Goal: Task Accomplishment & Management: Manage account settings

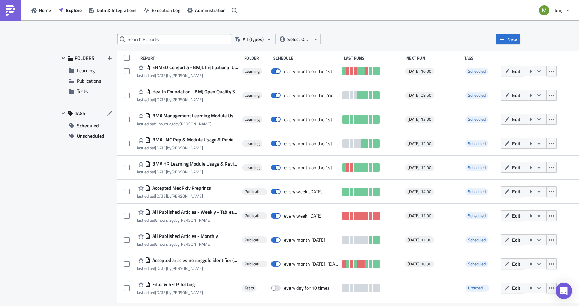
scroll to position [344, 0]
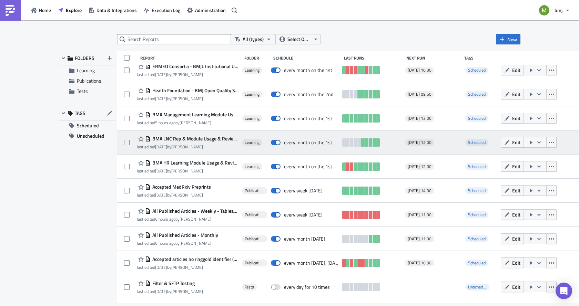
click at [194, 138] on span "BMA LNC Rep & Module Usage & Reviews (for publication) - Monthly" at bounding box center [194, 139] width 88 height 6
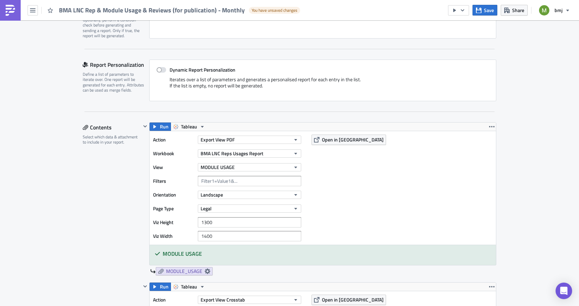
scroll to position [138, 0]
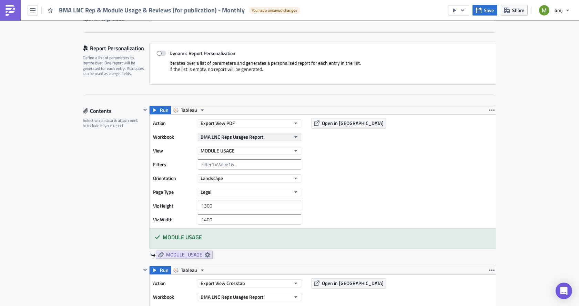
click at [242, 136] on span "BMA LNC Reps Usages Report" at bounding box center [231, 136] width 63 height 7
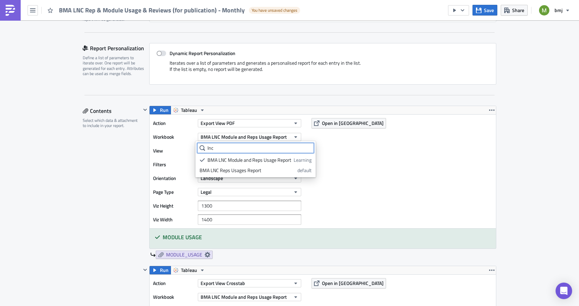
type input "lnc"
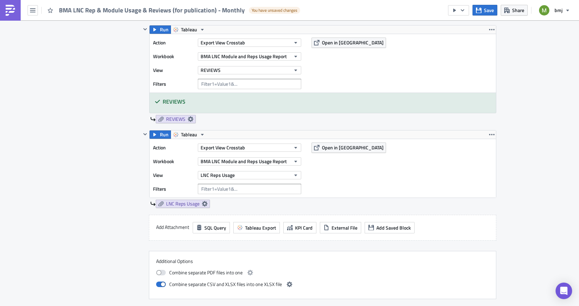
scroll to position [379, 0]
click at [489, 136] on icon "button" at bounding box center [492, 135] width 6 height 6
click at [480, 175] on div "Remove" at bounding box center [493, 174] width 46 height 7
checkbox input "false"
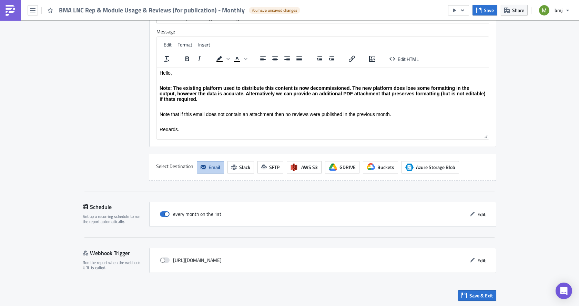
scroll to position [738, 0]
click at [477, 215] on span "Edit" at bounding box center [481, 213] width 8 height 7
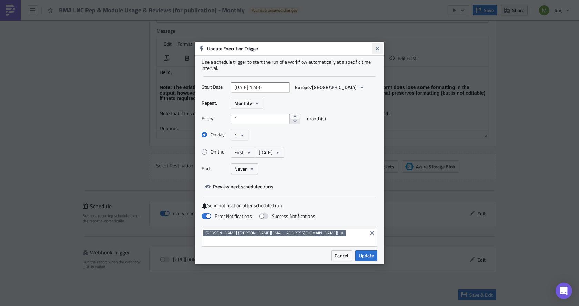
click at [376, 50] on icon "Close" at bounding box center [376, 48] width 3 height 3
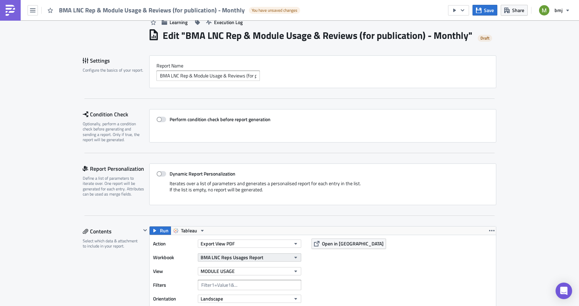
scroll to position [0, 0]
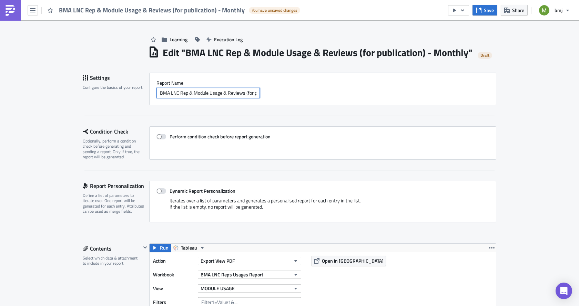
click at [180, 93] on input "BMA LNC Rep & Module Usage & Reviews (for publication) - Monthly" at bounding box center [207, 93] width 103 height 10
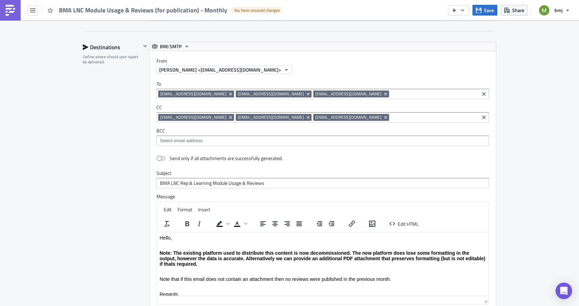
scroll to position [585, 0]
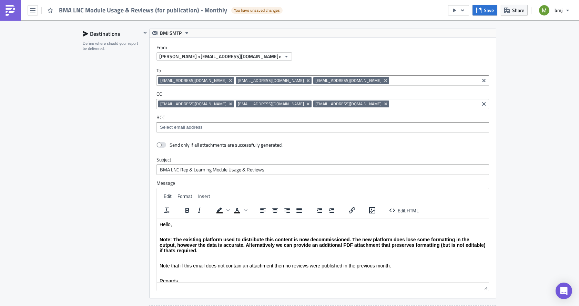
type input "BMA LNC Module Usage & Reviews (for publication) - Monthly"
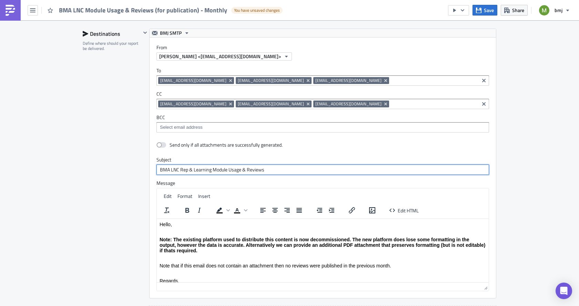
click at [179, 170] on input "BMA LNC Rep & Learning Module Usage & Reviews" at bounding box center [322, 170] width 332 height 10
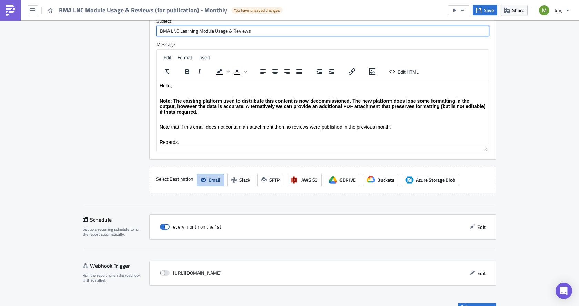
scroll to position [738, 0]
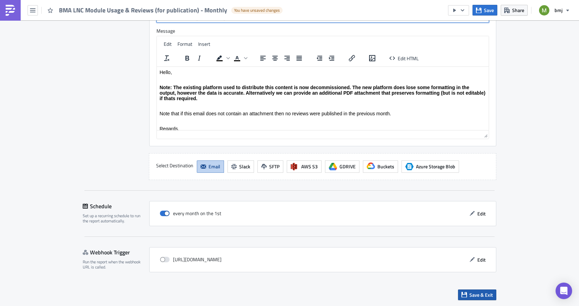
type input "BMA LNC Learning Module Usage & Reviews"
click at [465, 295] on button "Save & Exit" at bounding box center [477, 295] width 38 height 11
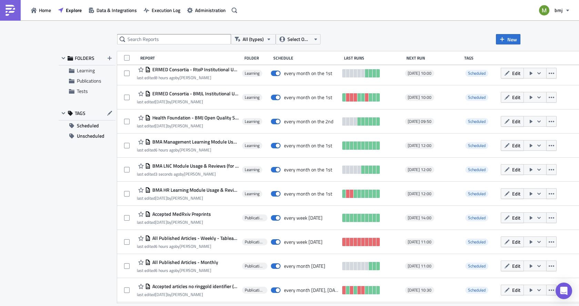
scroll to position [347, 0]
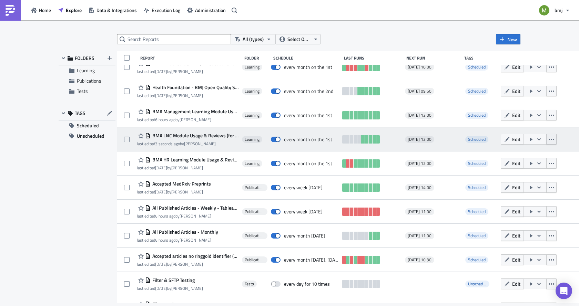
click at [548, 140] on icon "button" at bounding box center [551, 140] width 6 height 6
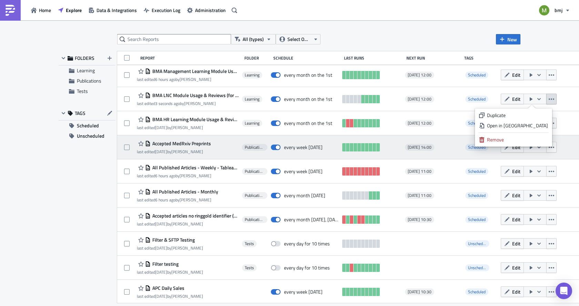
scroll to position [389, 0]
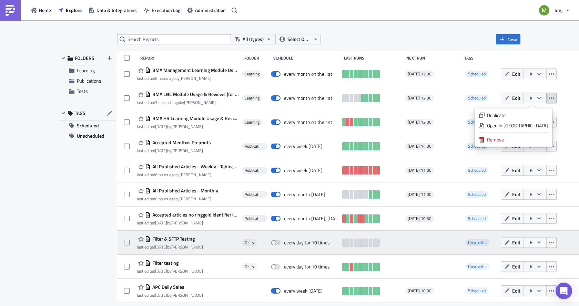
click at [171, 240] on span "Filter & SFTP Testing" at bounding box center [172, 239] width 44 height 6
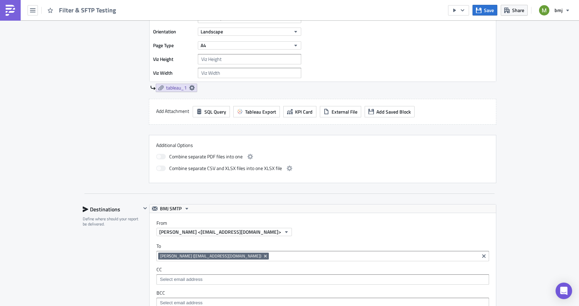
scroll to position [275, 0]
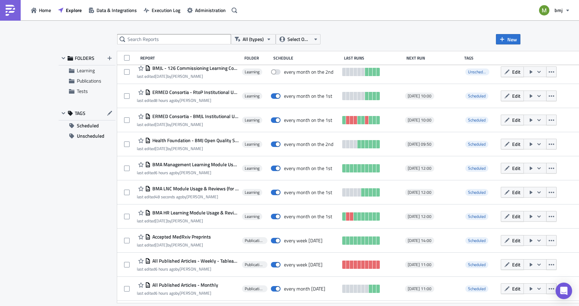
scroll to position [313, 0]
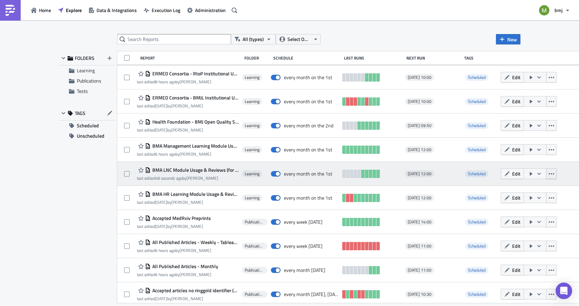
click at [548, 174] on icon "button" at bounding box center [551, 174] width 6 height 6
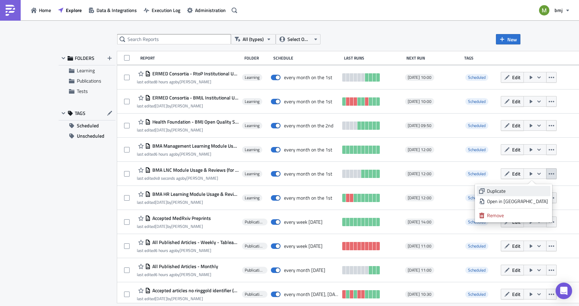
click at [529, 191] on div "Duplicate" at bounding box center [517, 191] width 61 height 7
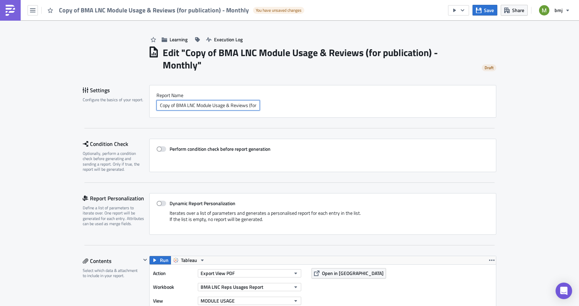
drag, startPoint x: 174, startPoint y: 105, endPoint x: 133, endPoint y: 105, distance: 41.3
click at [133, 105] on div "Settings Configure the basics of your report. Report Nam﻿e Copy of BMA LNC Modu…" at bounding box center [289, 101] width 413 height 33
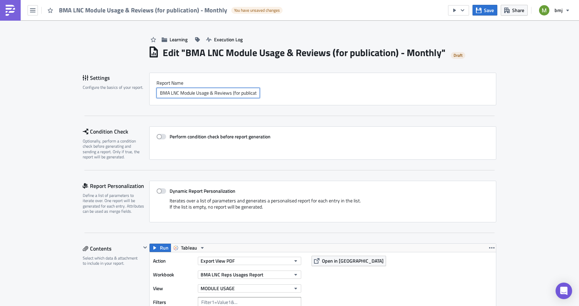
click at [184, 92] on input "BMA LNC Module Usage & Reviews (for publication) - Monthly" at bounding box center [207, 93] width 103 height 10
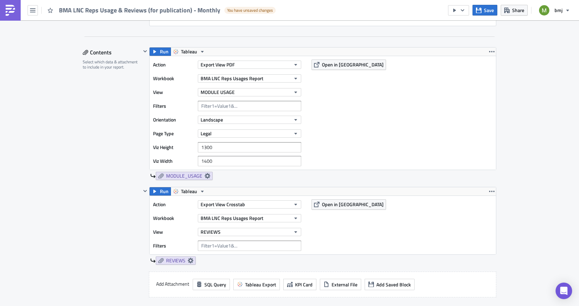
scroll to position [207, 0]
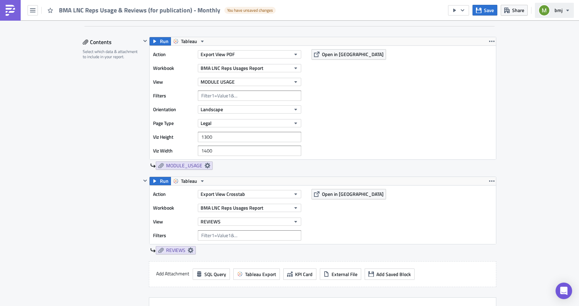
type input "BMA LNC Reps Usage & Reviews (for publication) - Monthly"
click at [275, 222] on button "REVIEWS" at bounding box center [249, 222] width 103 height 8
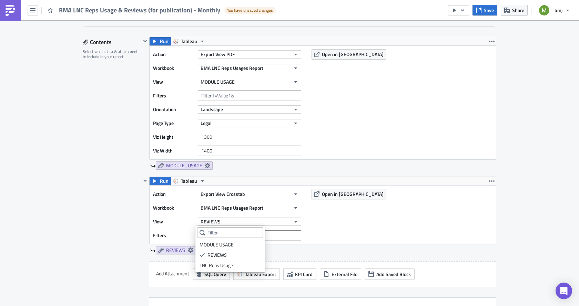
click at [375, 135] on div "Action Export View PDF Workbook BMA LNC Reps Usages Report View MODULE USAGE Fi…" at bounding box center [322, 103] width 346 height 114
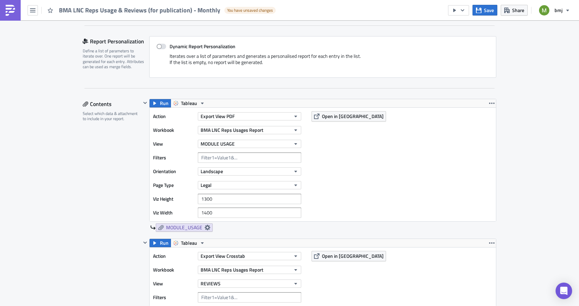
scroll to position [172, 0]
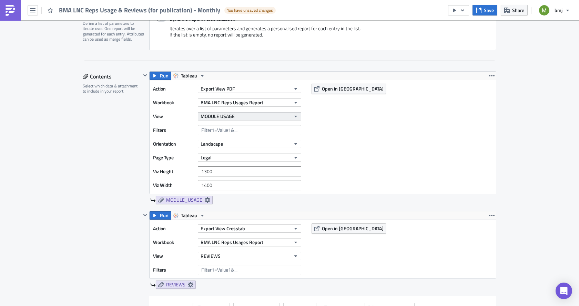
click at [231, 116] on span "MODULE USAGE" at bounding box center [217, 116] width 34 height 7
click at [231, 158] on div "LNC Reps Usage" at bounding box center [229, 160] width 61 height 7
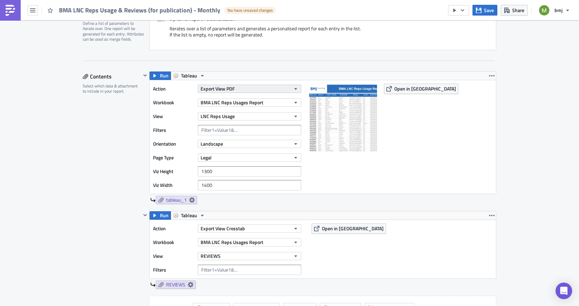
click at [294, 90] on icon "button" at bounding box center [296, 89] width 6 height 6
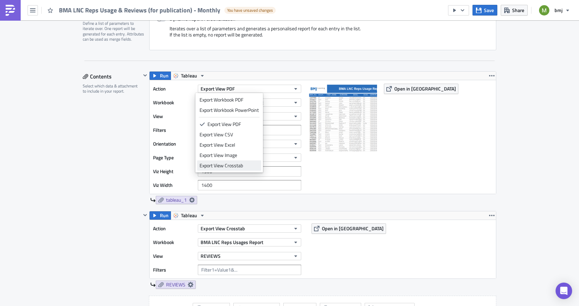
click at [237, 167] on div "Export View Crosstab" at bounding box center [228, 165] width 59 height 7
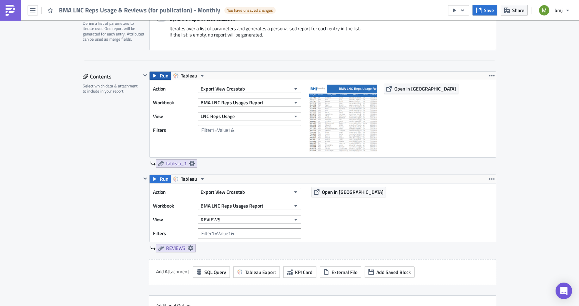
click at [160, 77] on span "Run" at bounding box center [164, 76] width 9 height 8
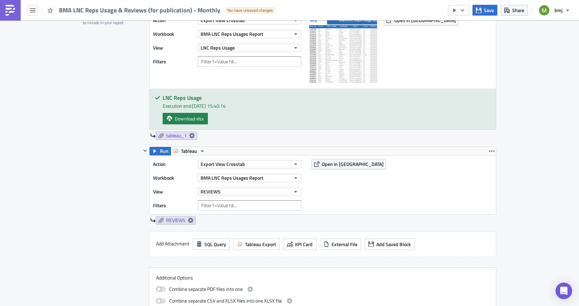
scroll to position [241, 0]
click at [489, 150] on icon "button" at bounding box center [492, 151] width 6 height 6
click at [488, 192] on div "Remove" at bounding box center [493, 191] width 46 height 7
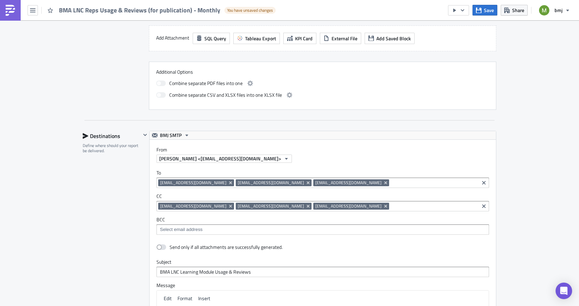
scroll to position [344, 0]
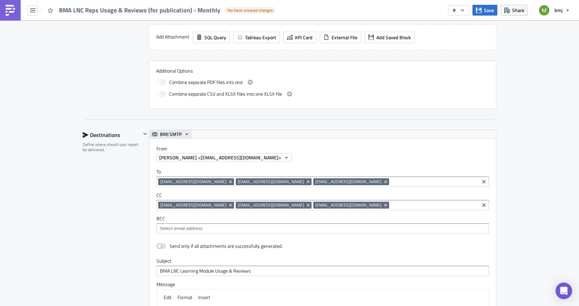
click at [167, 134] on span "BMJ SMTP" at bounding box center [171, 134] width 22 height 8
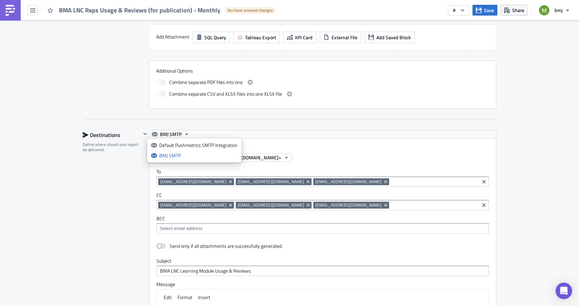
click at [106, 175] on div "Destinations Define where should your report be delivered." at bounding box center [112, 282] width 58 height 304
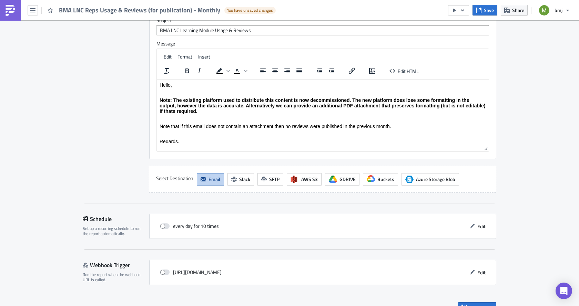
scroll to position [598, 0]
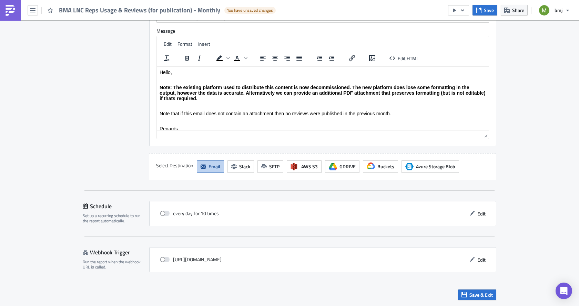
click at [203, 167] on button "Email" at bounding box center [210, 166] width 27 height 12
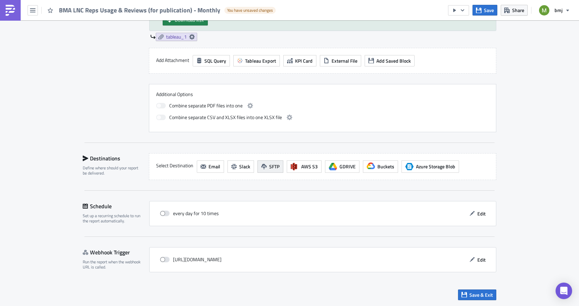
click at [263, 166] on icon "button" at bounding box center [264, 167] width 6 height 6
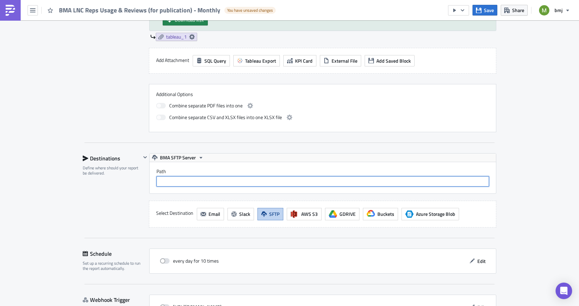
click at [166, 180] on input "text" at bounding box center [322, 181] width 332 height 10
type input "/uploads"
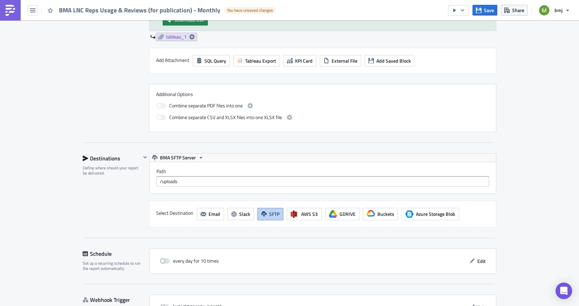
click at [78, 207] on div "Learning Execution Log Edit " BMA LNC Reps Usage & Reviews (for publication) - …" at bounding box center [289, 26] width 427 height 655
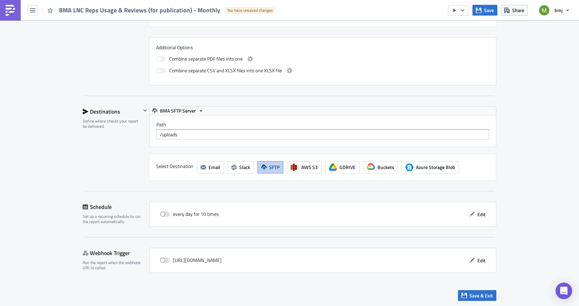
scroll to position [368, 0]
click at [485, 293] on span "Save & Exit" at bounding box center [480, 294] width 23 height 7
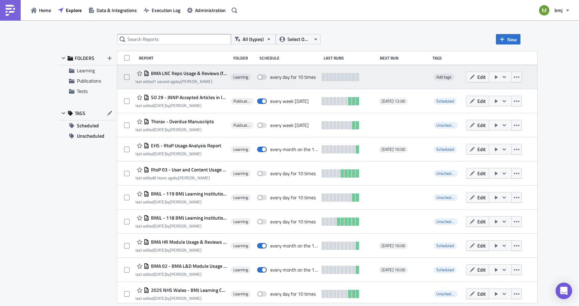
click at [506, 76] on icon "button" at bounding box center [503, 77] width 3 height 2
click at [195, 73] on span "BMA LNC Reps Usage & Reviews (for publication) - Monthly" at bounding box center [188, 73] width 78 height 6
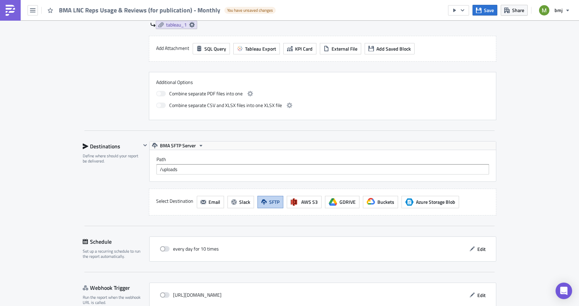
scroll to position [344, 0]
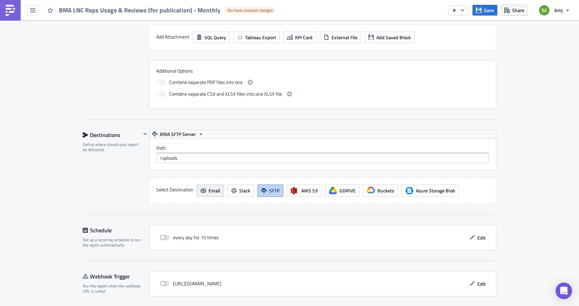
click at [210, 188] on span "Email" at bounding box center [214, 190] width 12 height 7
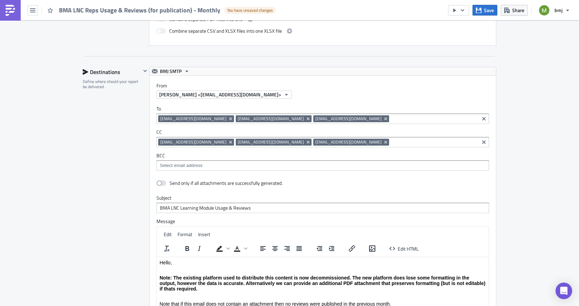
scroll to position [413, 0]
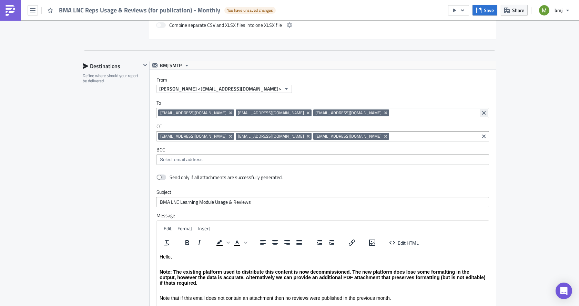
click at [481, 111] on icon "Clear selected items" at bounding box center [484, 113] width 6 height 6
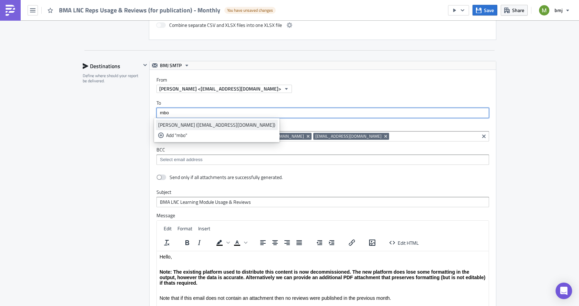
type input "mbo"
click at [207, 124] on div "Matthew Boliver (mboliver@bmj.com)" at bounding box center [216, 125] width 117 height 7
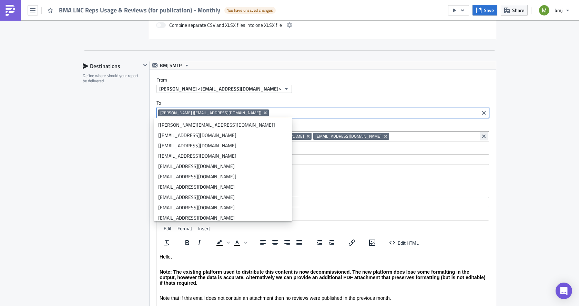
click at [481, 135] on icon "Clear selected items" at bounding box center [484, 137] width 6 height 6
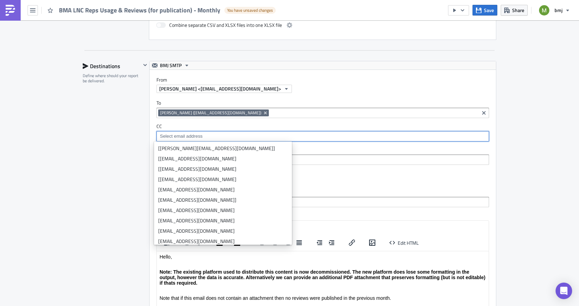
click at [525, 140] on div "Learning Execution Log Edit " BMA LNC Reps Usage & Reviews (for publication) - …" at bounding box center [289, 73] width 579 height 932
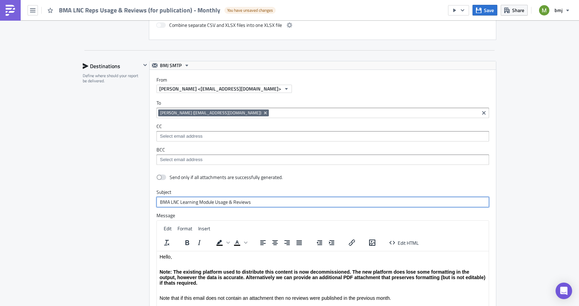
click at [186, 203] on input "BMA LNC Learning Module Usage & Reviews" at bounding box center [322, 202] width 332 height 10
type input "BMA LNC Reps Usage & Reviews"
click at [130, 211] on div "Destinations Define where should your report be delivered." at bounding box center [112, 236] width 58 height 351
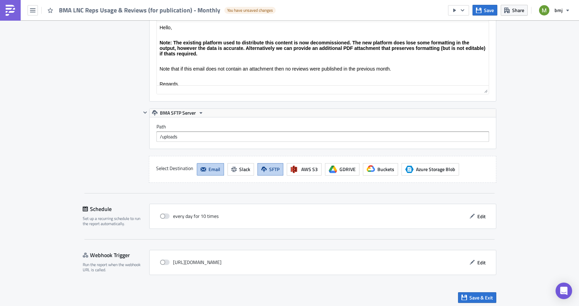
scroll to position [645, 0]
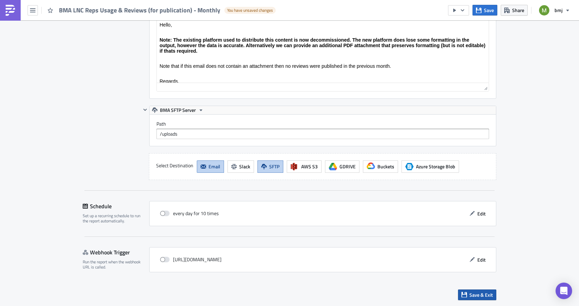
click at [477, 293] on span "Save & Exit" at bounding box center [480, 294] width 23 height 7
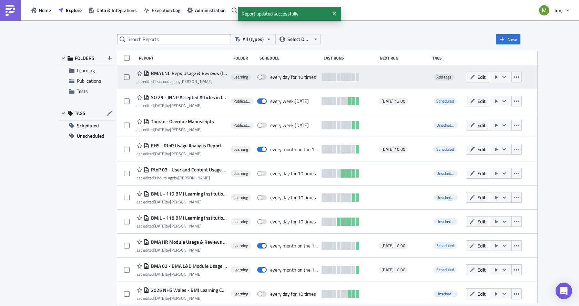
click at [507, 77] on icon "button" at bounding box center [504, 77] width 6 height 6
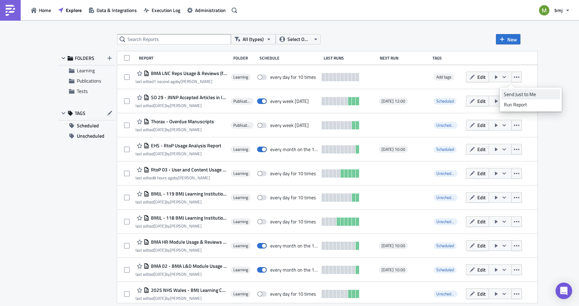
click at [518, 94] on div "Send Just to Me" at bounding box center [530, 94] width 54 height 7
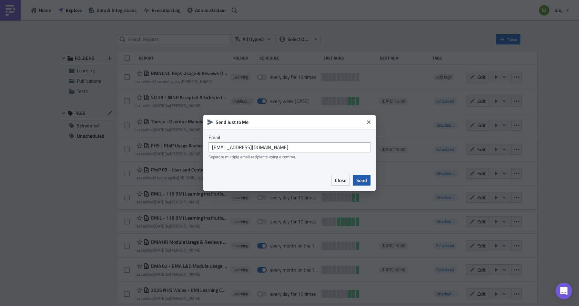
click at [362, 180] on span "Send" at bounding box center [361, 180] width 11 height 7
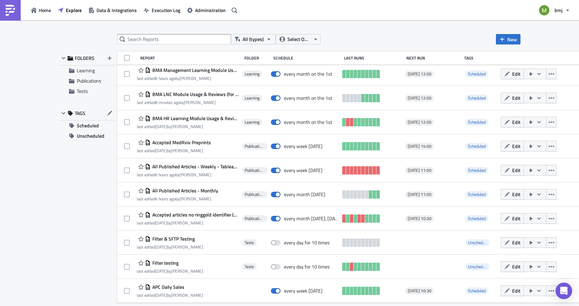
scroll to position [378, 0]
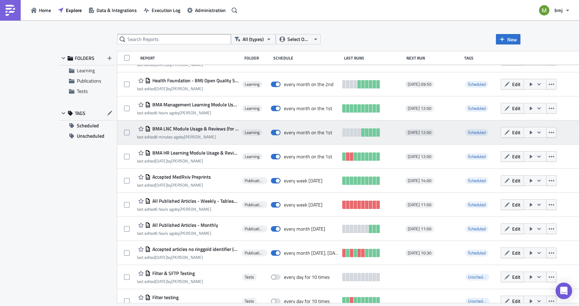
click at [213, 128] on span "BMA LNC Module Usage & Reviews (for publication) - Monthly" at bounding box center [194, 129] width 88 height 6
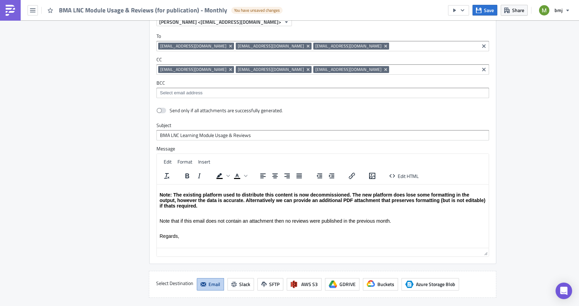
scroll to position [19, 0]
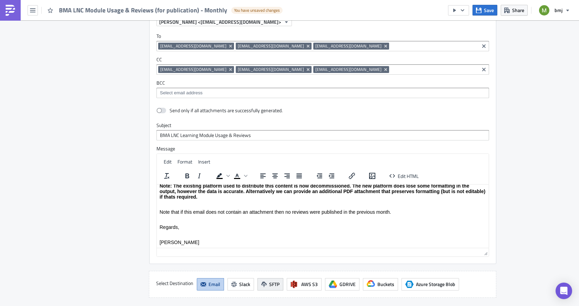
click at [271, 285] on span "SFTP" at bounding box center [274, 284] width 10 height 7
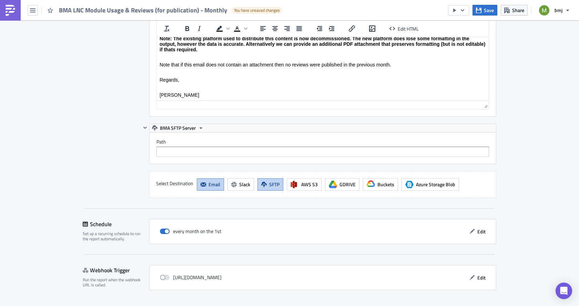
scroll to position [785, 0]
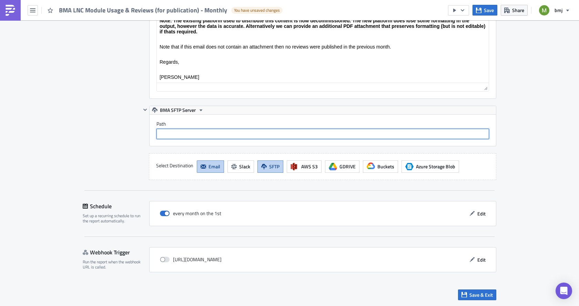
click at [185, 133] on input "text" at bounding box center [322, 134] width 332 height 10
type input "/uploads"
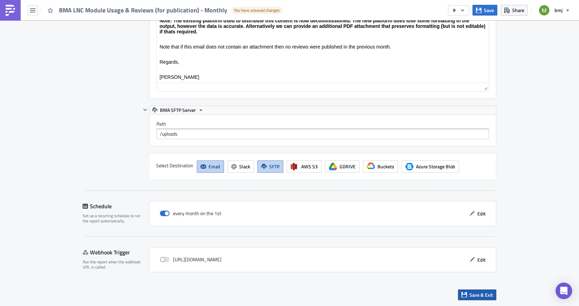
click at [462, 293] on icon "button" at bounding box center [464, 295] width 6 height 6
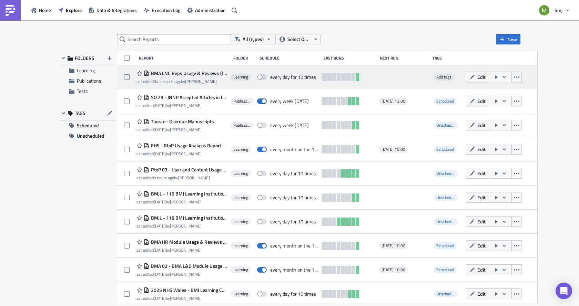
click at [174, 72] on span "BMA LNC Reps Usage & Reviews (for publication) - Monthly" at bounding box center [188, 73] width 78 height 6
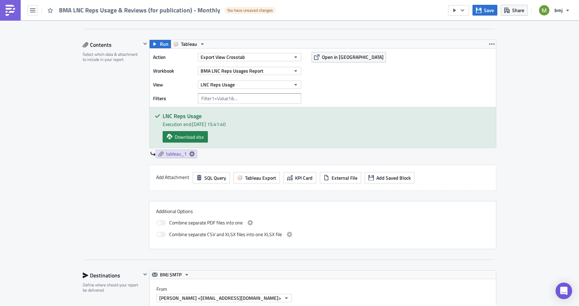
scroll to position [207, 0]
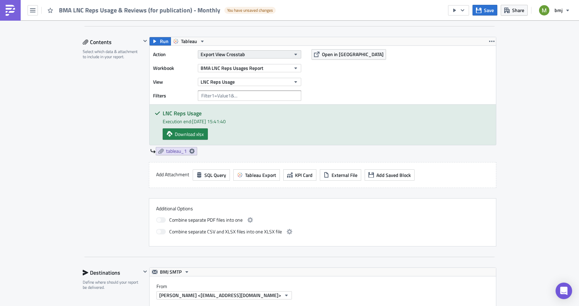
click at [218, 54] on span "Export View Crosstab" at bounding box center [222, 54] width 44 height 7
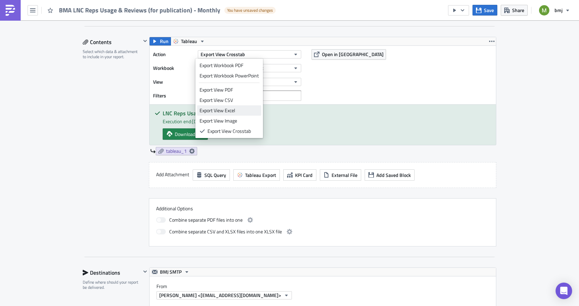
click at [219, 110] on div "Export View Excel" at bounding box center [228, 110] width 59 height 7
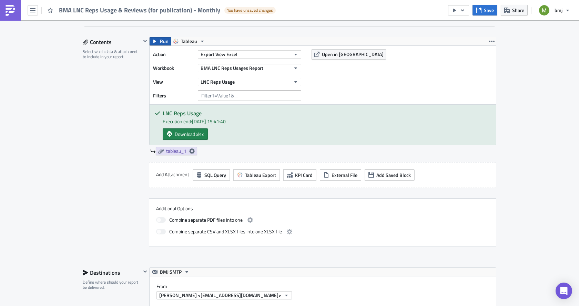
click at [160, 40] on span "Run" at bounding box center [164, 41] width 9 height 8
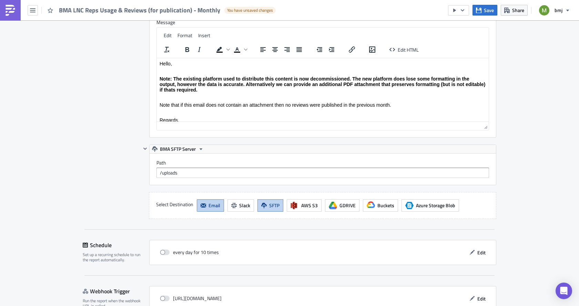
scroll to position [645, 0]
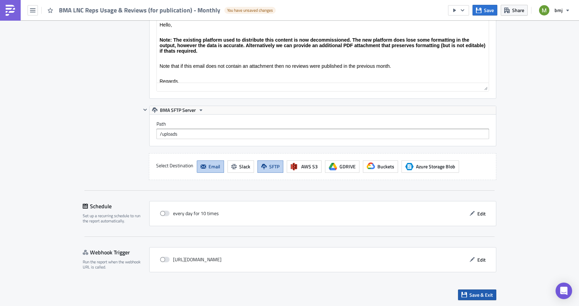
click at [479, 298] on span "Save & Exit" at bounding box center [480, 294] width 23 height 7
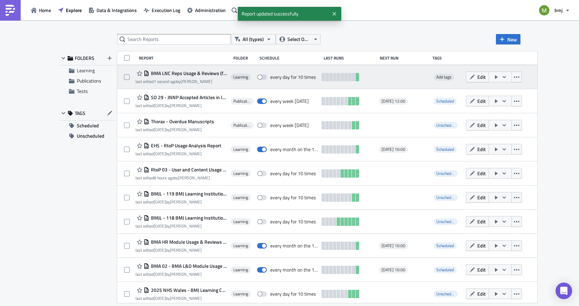
click at [507, 76] on icon "button" at bounding box center [504, 77] width 6 height 6
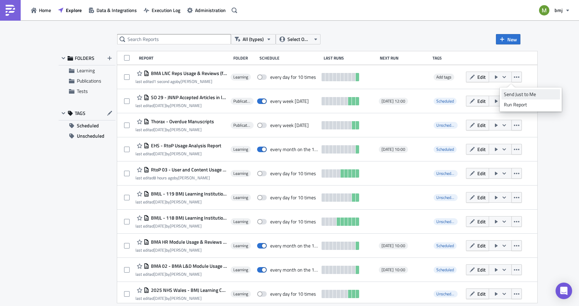
click at [515, 96] on div "Send Just to Me" at bounding box center [530, 94] width 54 height 7
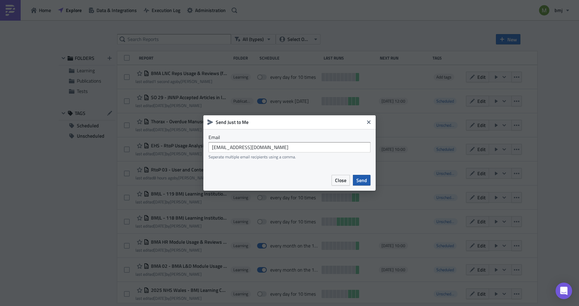
click at [359, 180] on span "Send" at bounding box center [361, 180] width 11 height 7
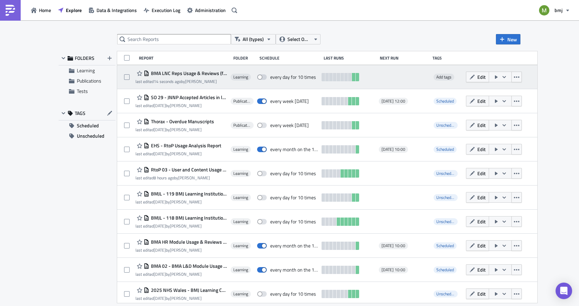
click at [180, 71] on span "BMA LNC Reps Usage & Reviews (for publication) - Monthly" at bounding box center [188, 73] width 78 height 6
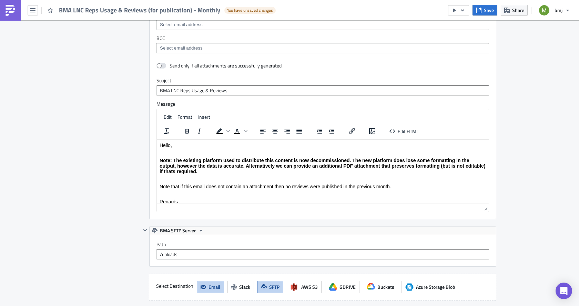
scroll to position [551, 0]
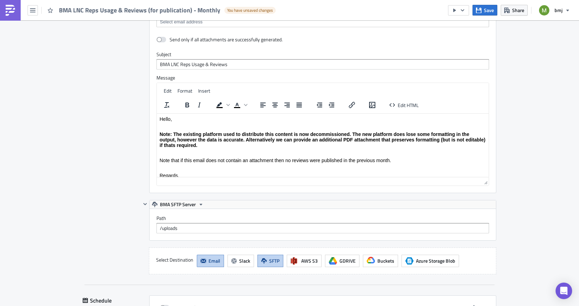
click at [215, 260] on span "Email" at bounding box center [214, 260] width 12 height 7
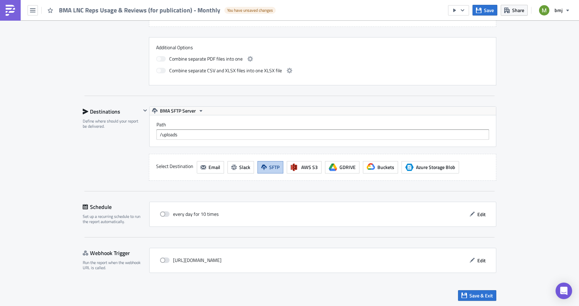
scroll to position [368, 0]
click at [166, 213] on span at bounding box center [165, 214] width 10 height 6
click at [166, 213] on input "checkbox" at bounding box center [163, 213] width 4 height 4
checkbox input "true"
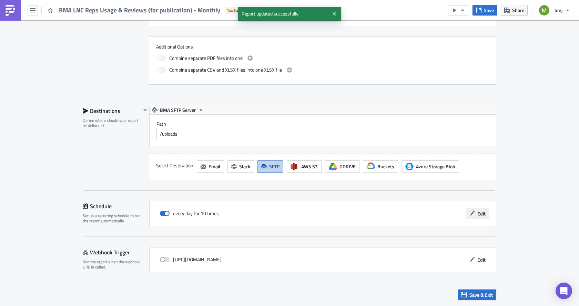
click at [473, 212] on button "Edit" at bounding box center [477, 213] width 23 height 11
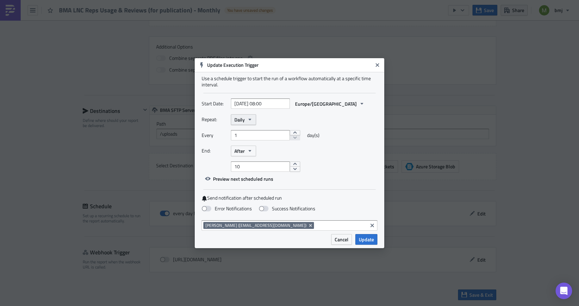
click at [242, 118] on span "Daily" at bounding box center [239, 119] width 10 height 7
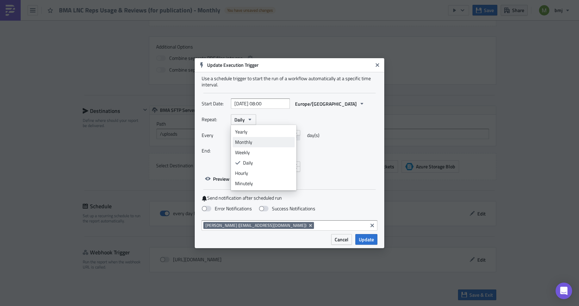
click at [247, 144] on div "Monthly" at bounding box center [263, 142] width 57 height 7
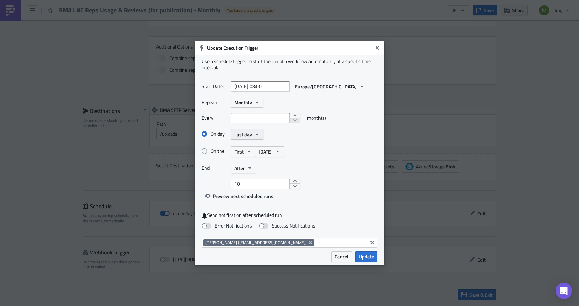
click at [247, 133] on span "Last day" at bounding box center [243, 134] width 18 height 7
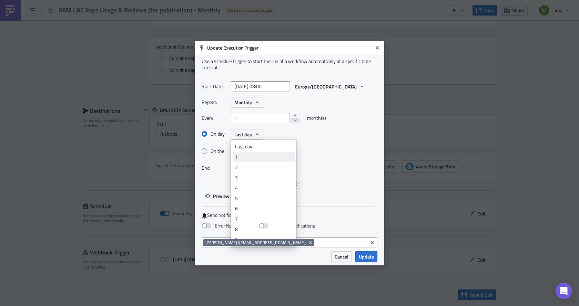
click at [246, 156] on div "1" at bounding box center [263, 157] width 57 height 7
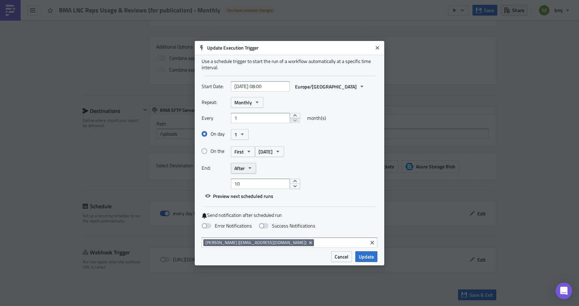
click at [239, 165] on span "After" at bounding box center [239, 168] width 10 height 7
click at [244, 180] on div "Never" at bounding box center [263, 180] width 57 height 7
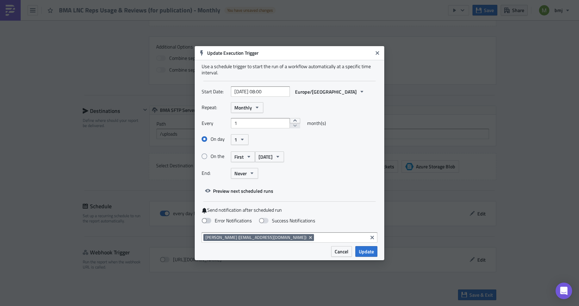
click at [208, 220] on span at bounding box center [206, 221] width 10 height 6
click at [6, 6] on input "Error Notifications" at bounding box center [3, 3] width 4 height 4
checkbox input "true"
select select "8"
select select "2025"
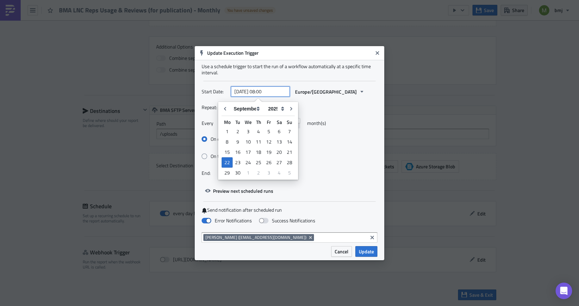
click at [261, 93] on input "2025-09-22 08:00" at bounding box center [260, 91] width 59 height 10
click at [262, 93] on input "2025-09-22 08:00" at bounding box center [260, 91] width 59 height 10
type input "2025-09-22 12:00"
click at [343, 152] on div "On the First Monday" at bounding box center [289, 157] width 176 height 12
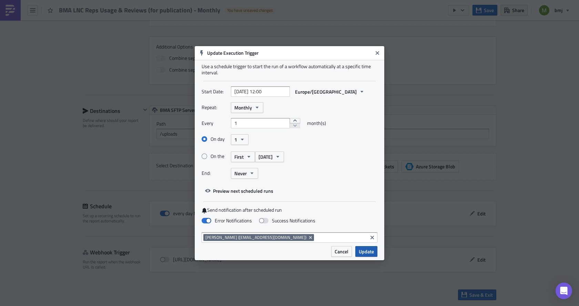
click at [360, 254] on span "Update" at bounding box center [365, 251] width 15 height 7
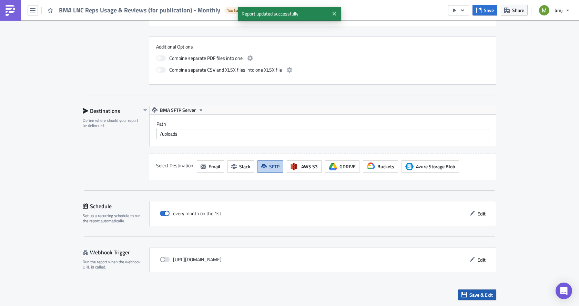
click at [479, 294] on span "Save & Exit" at bounding box center [480, 294] width 23 height 7
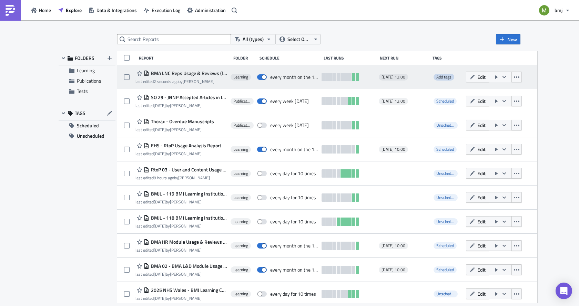
click at [451, 78] on span "Add tags" at bounding box center [443, 77] width 15 height 7
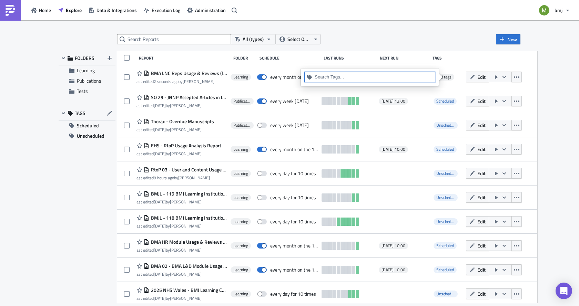
click at [413, 76] on input at bounding box center [373, 77] width 118 height 7
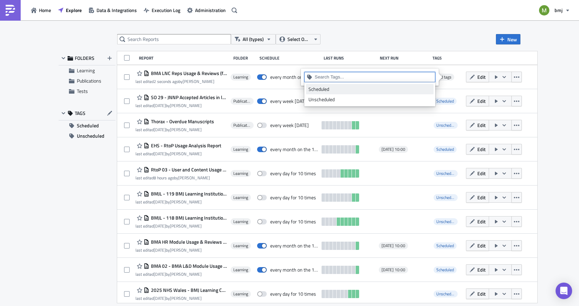
click at [327, 92] on div "Scheduled" at bounding box center [369, 89] width 123 height 7
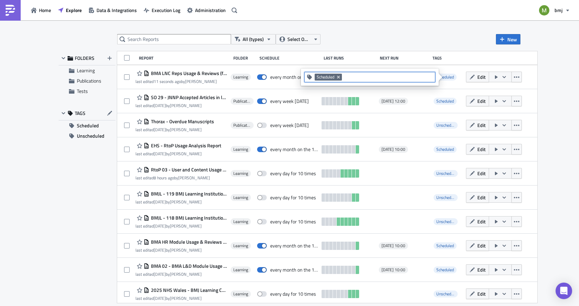
click at [411, 34] on div "All (types) Select Owner New" at bounding box center [318, 39] width 403 height 10
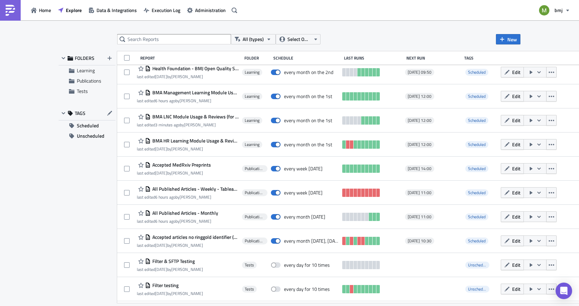
scroll to position [378, 0]
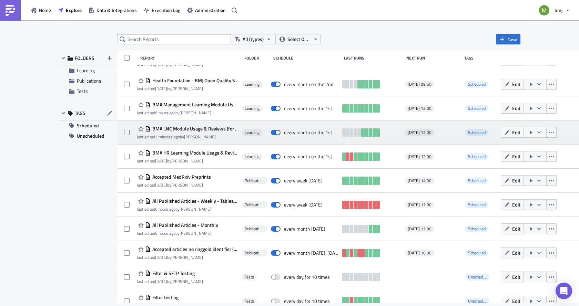
click at [187, 129] on span "BMA LNC Module Usage & Reviews (for publication) - Monthly" at bounding box center [194, 129] width 88 height 6
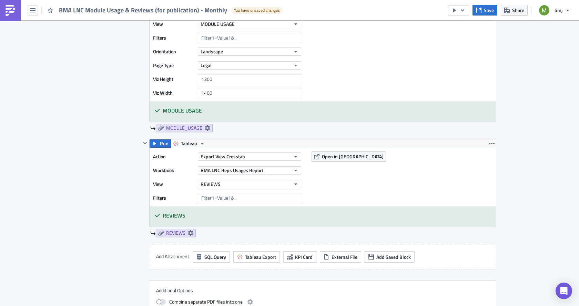
scroll to position [275, 0]
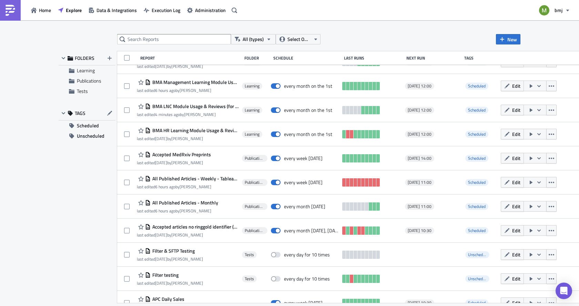
scroll to position [413, 0]
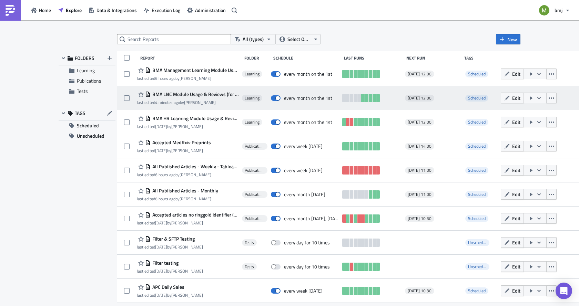
click at [536, 99] on icon "button" at bounding box center [539, 98] width 6 height 6
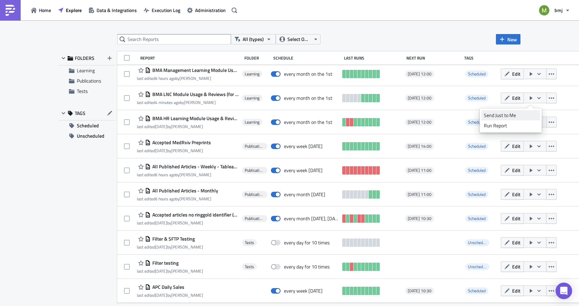
click at [519, 114] on div "Send Just to Me" at bounding box center [510, 115] width 54 height 7
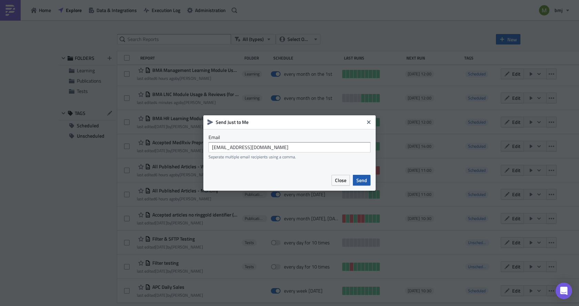
click at [361, 183] on span "Send" at bounding box center [361, 180] width 11 height 7
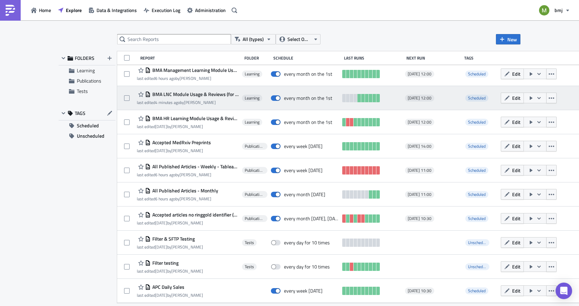
click at [194, 93] on span "BMA LNC Module Usage & Reviews (for publication) - Monthly" at bounding box center [194, 94] width 88 height 6
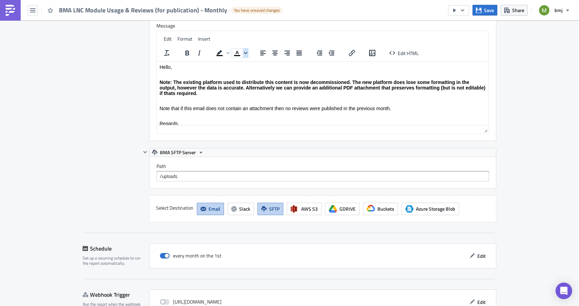
scroll to position [826, 0]
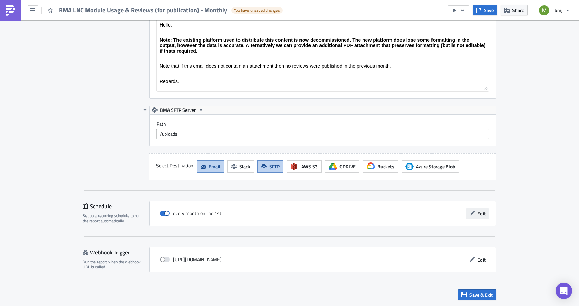
click at [474, 211] on button "Edit" at bounding box center [477, 213] width 23 height 11
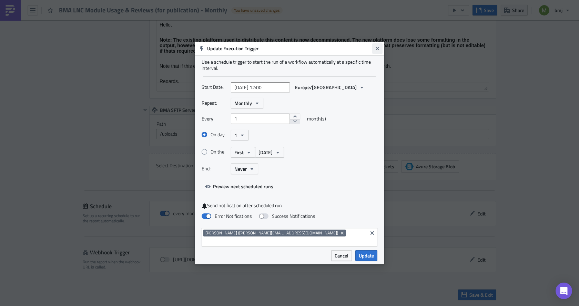
click at [378, 51] on icon "Close" at bounding box center [377, 49] width 6 height 6
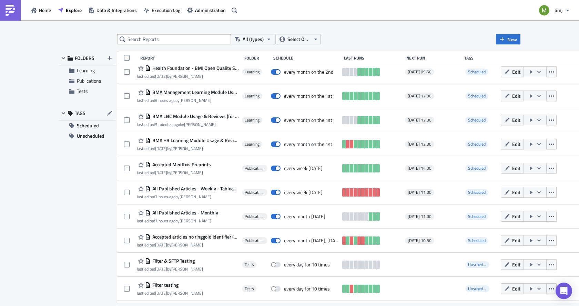
scroll to position [378, 0]
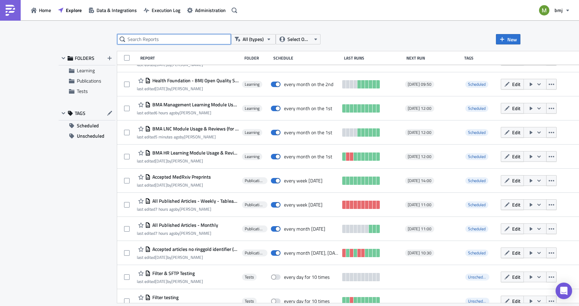
click at [188, 37] on input "text" at bounding box center [174, 39] width 114 height 10
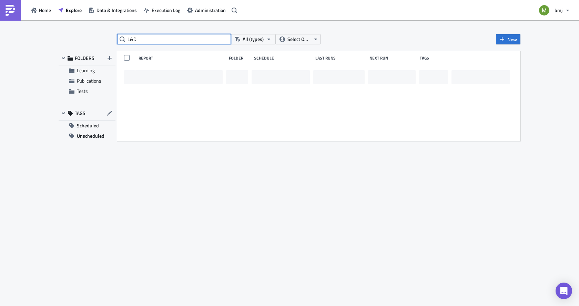
scroll to position [0, 0]
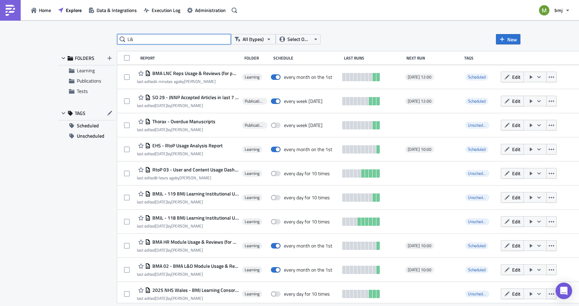
type input "L"
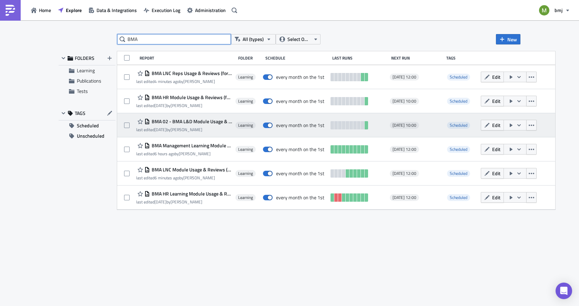
type input "BMA"
click at [183, 121] on span "BMA 02 - BMA L&D Module Usage & Reviews" at bounding box center [191, 121] width 82 height 6
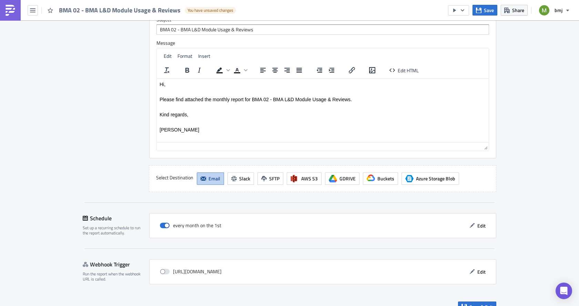
scroll to position [953, 0]
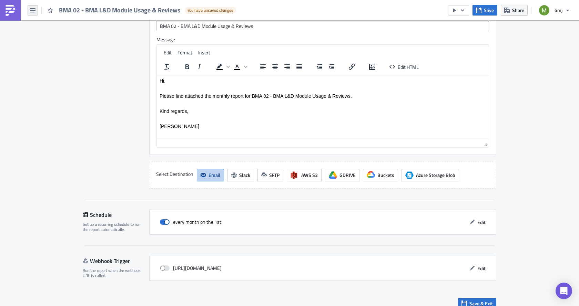
click at [31, 8] on icon "button" at bounding box center [33, 11] width 6 height 6
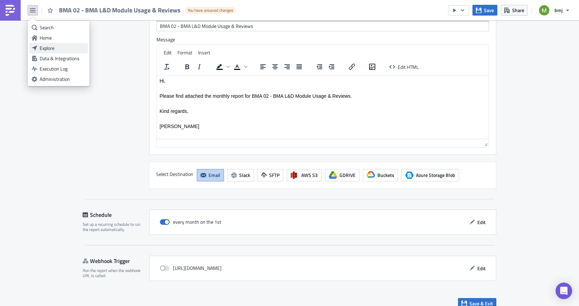
click at [58, 48] on div "Explore" at bounding box center [63, 48] width 46 height 7
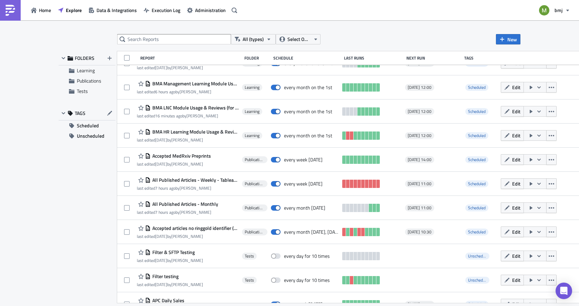
scroll to position [413, 0]
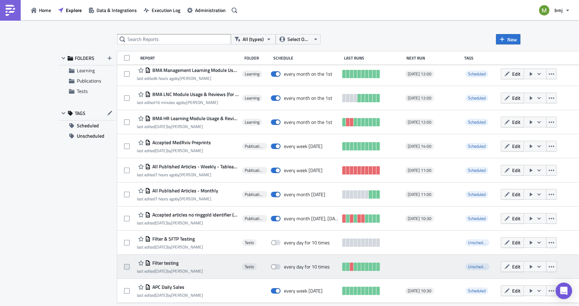
click at [127, 266] on span at bounding box center [127, 267] width 6 height 6
click at [127, 266] on input "checkbox" at bounding box center [127, 267] width 4 height 4
checkbox input "true"
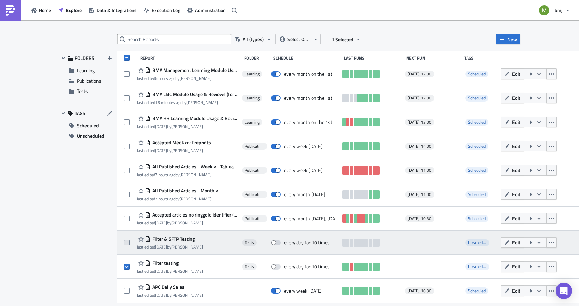
click at [125, 241] on span at bounding box center [127, 243] width 6 height 6
click at [125, 241] on input "checkbox" at bounding box center [127, 243] width 4 height 4
checkbox input "true"
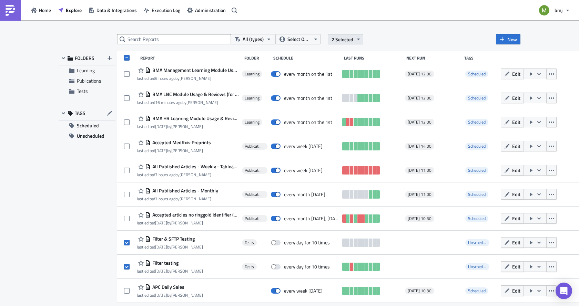
click at [341, 41] on span "2 Selected" at bounding box center [342, 39] width 22 height 7
click at [288, 47] on div "Remove selected" at bounding box center [292, 46] width 46 height 7
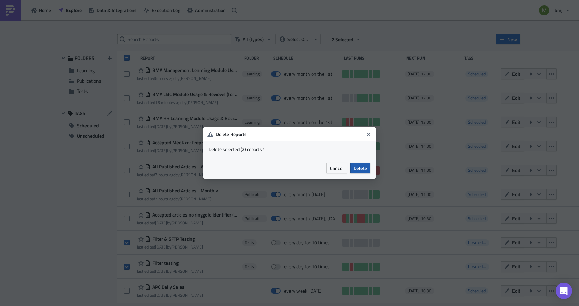
click at [355, 167] on span "Delete" at bounding box center [359, 168] width 13 height 7
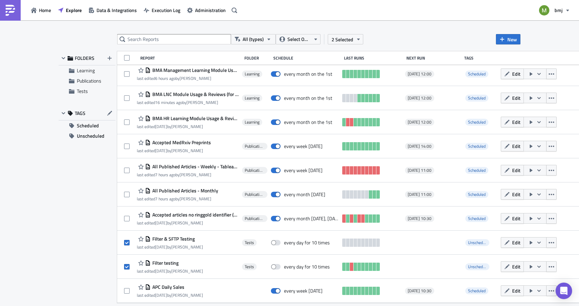
scroll to position [365, 0]
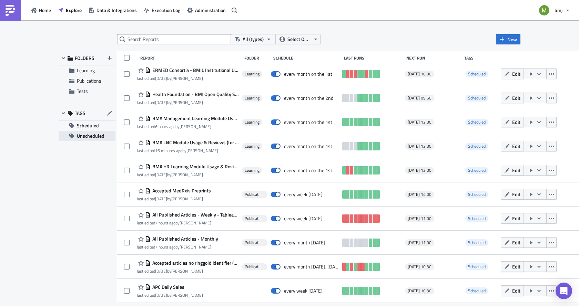
click at [92, 133] on span "Unscheduled" at bounding box center [91, 136] width 28 height 10
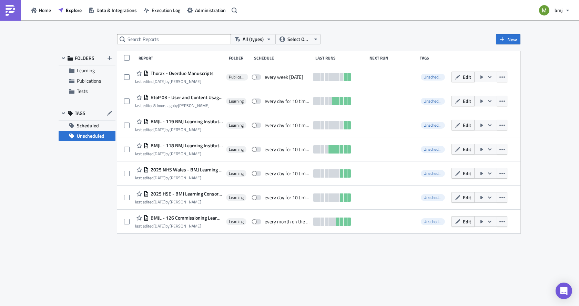
click at [91, 137] on span "Unscheduled" at bounding box center [91, 136] width 28 height 10
